Goal: Task Accomplishment & Management: Use online tool/utility

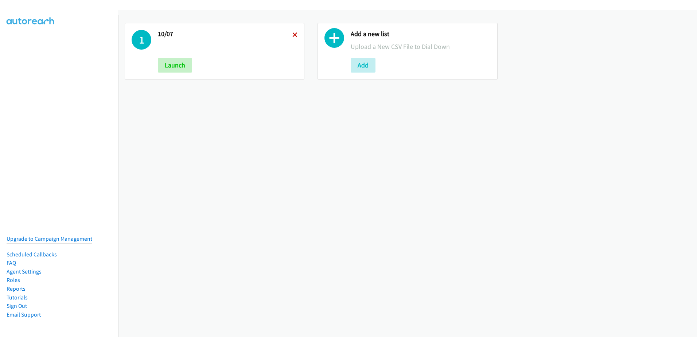
click at [294, 36] on icon at bounding box center [295, 35] width 5 height 5
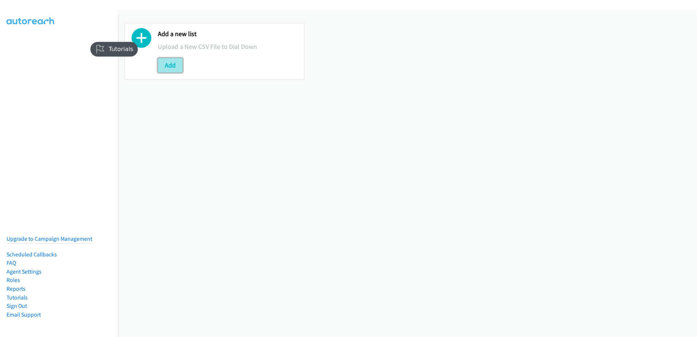
click at [175, 64] on button "Add" at bounding box center [170, 65] width 25 height 15
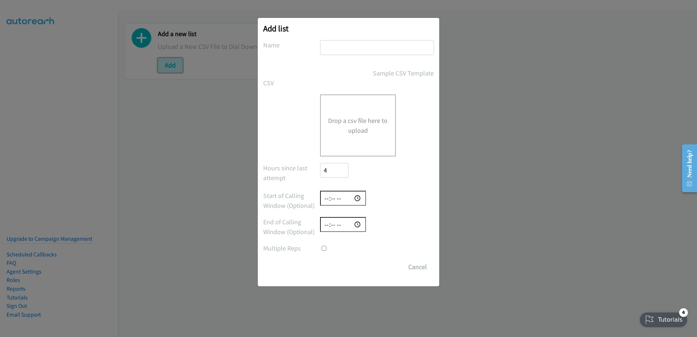
checkbox input "true"
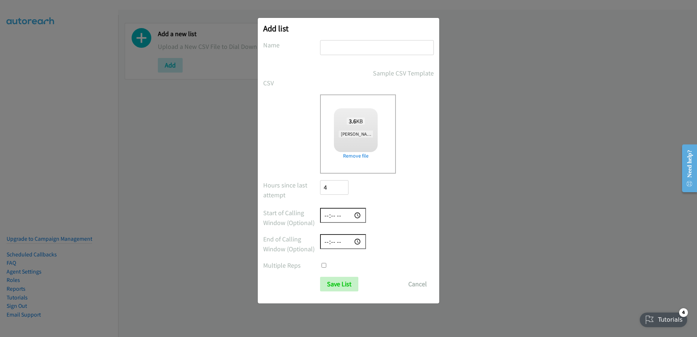
click at [356, 50] on input "text" at bounding box center [377, 47] width 114 height 15
type input "fu"
click at [338, 281] on input "Save List" at bounding box center [339, 284] width 38 height 15
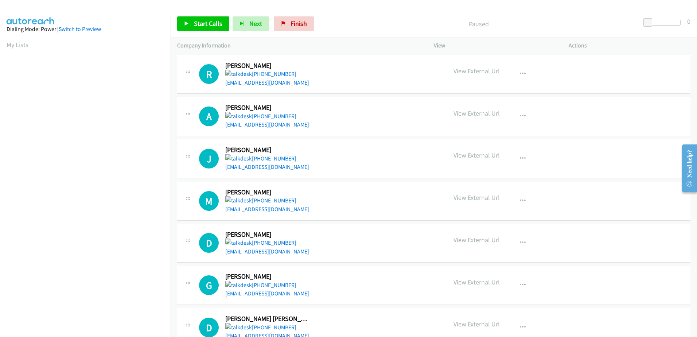
click at [197, 14] on div "Start Calls Pause Next Finish Paused 0" at bounding box center [434, 24] width 527 height 28
click at [197, 24] on span "Start Calls" at bounding box center [208, 23] width 28 height 8
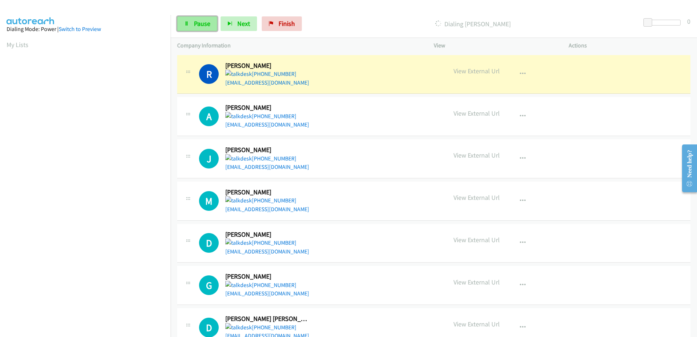
click at [206, 21] on span "Pause" at bounding box center [202, 23] width 16 height 8
